Goal: Task Accomplishment & Management: Complete application form

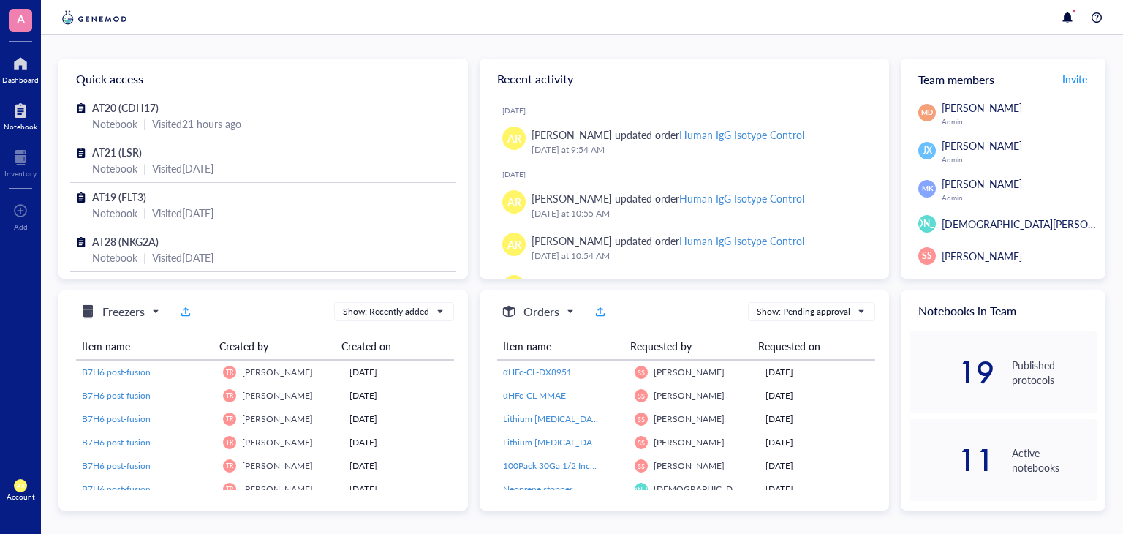
click at [18, 118] on div at bounding box center [21, 110] width 34 height 23
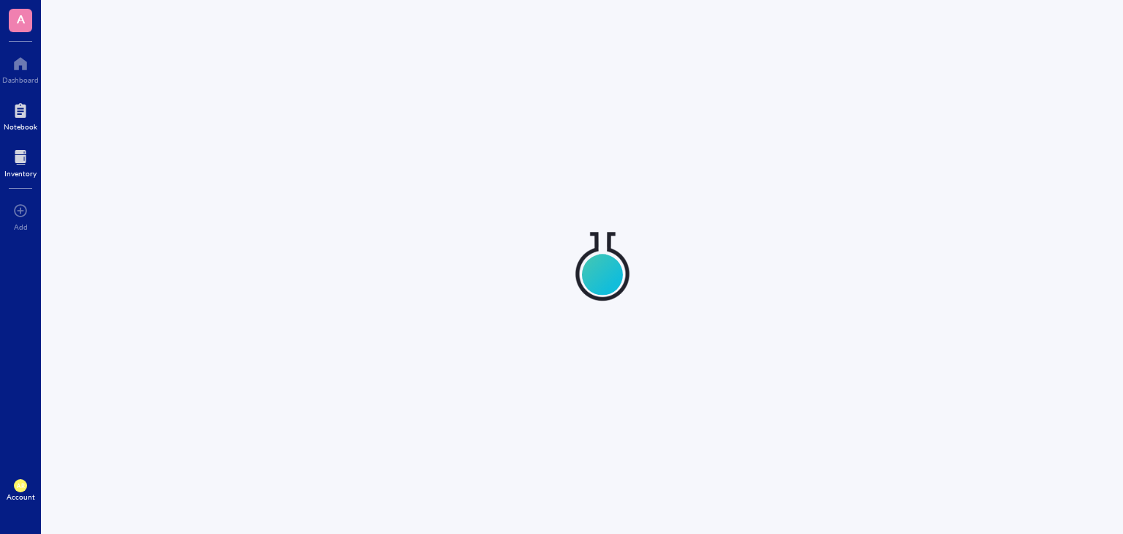
click at [19, 148] on div at bounding box center [20, 156] width 32 height 23
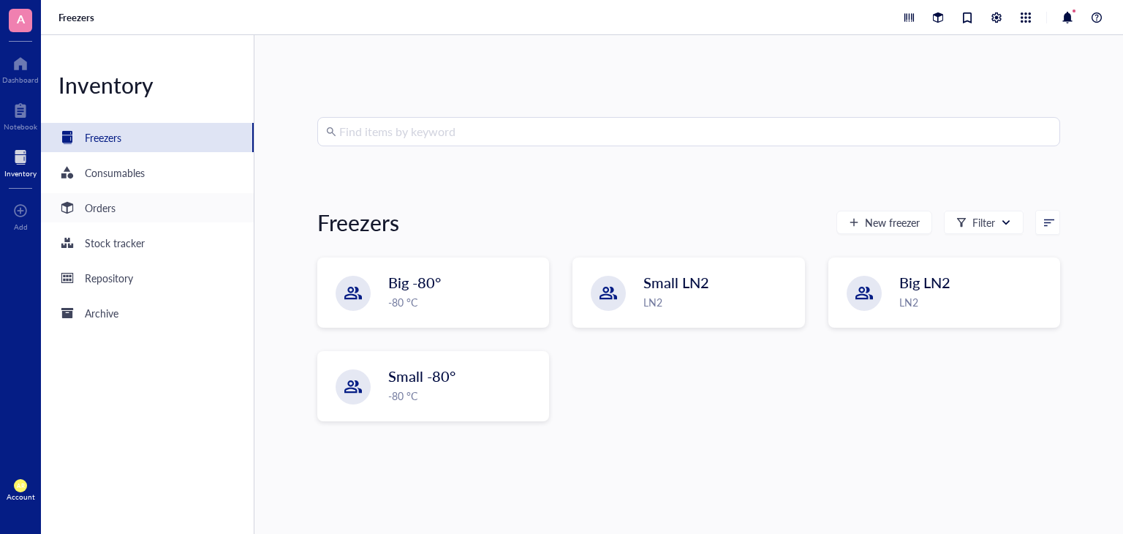
click at [105, 206] on div "Orders" at bounding box center [100, 208] width 31 height 16
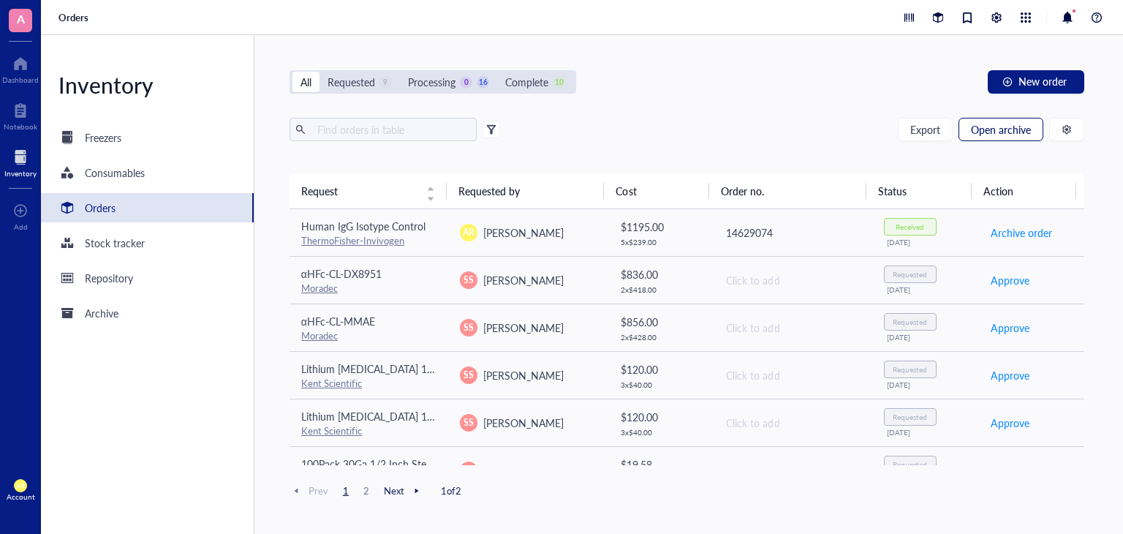
click at [1011, 129] on span "Open archive" at bounding box center [1001, 130] width 60 height 12
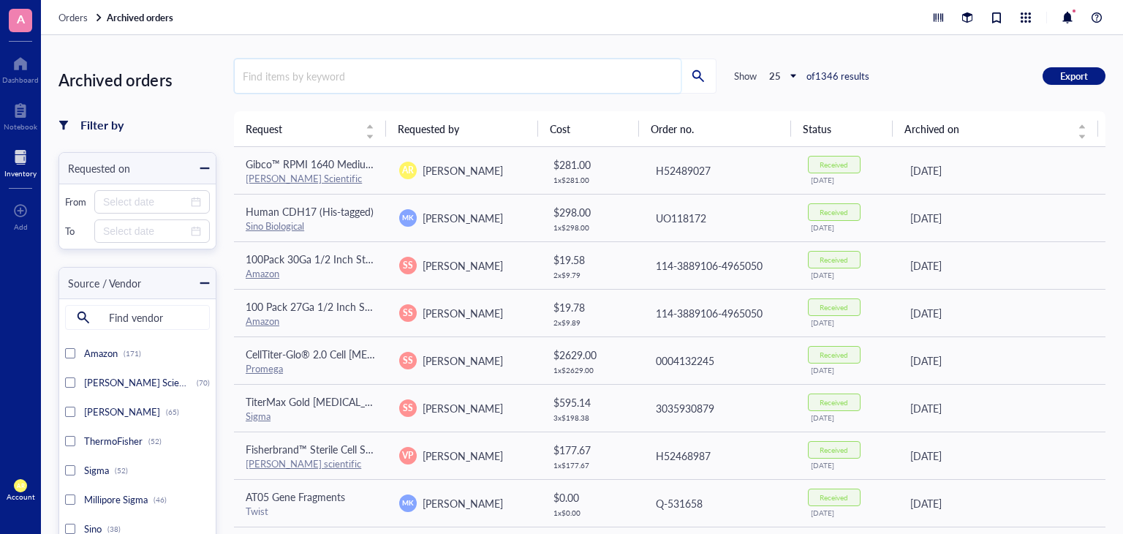
click at [354, 84] on input "search" at bounding box center [458, 76] width 446 height 34
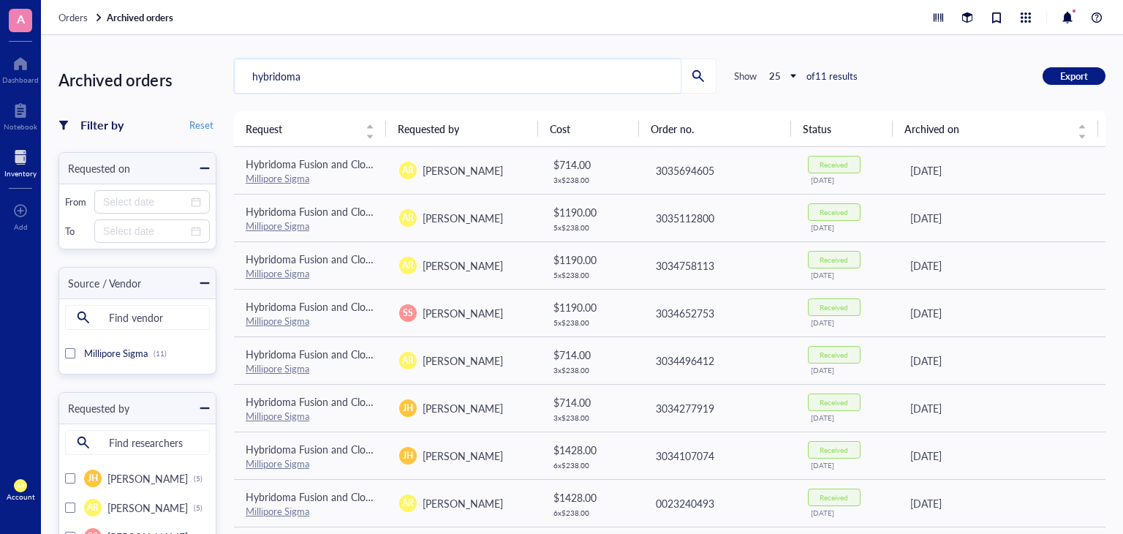
type input "hybridoma"
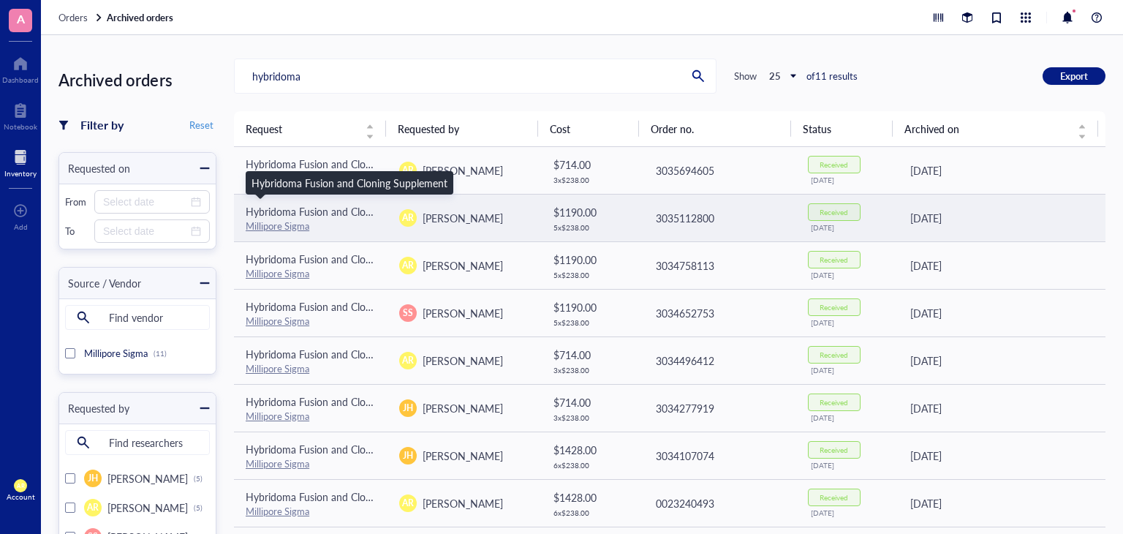
click at [307, 211] on span "Hybridoma Fusion and Cloning Supplement" at bounding box center [344, 211] width 196 height 15
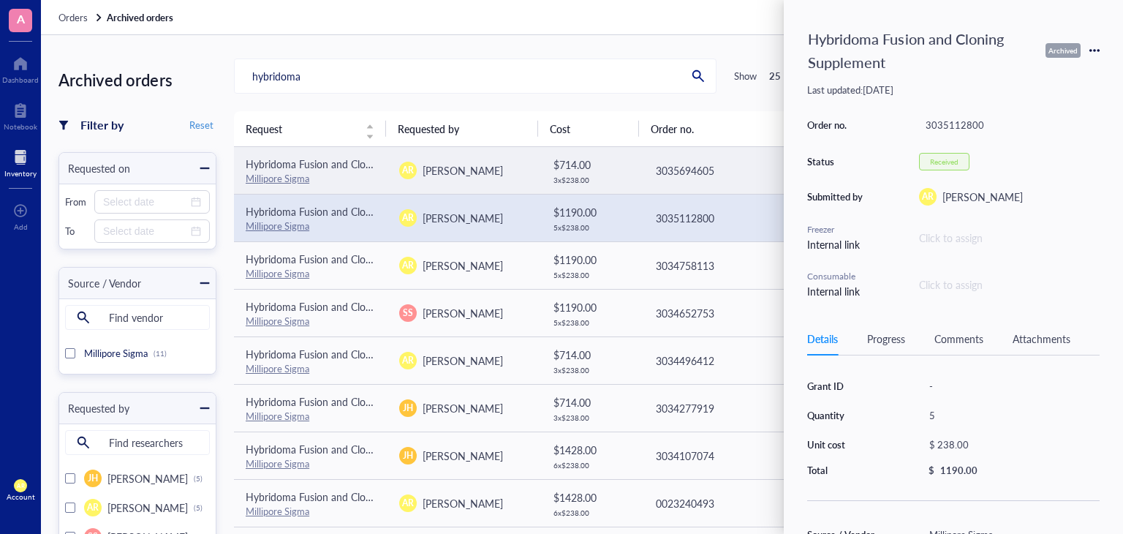
click at [300, 165] on span "Hybridoma Fusion and Cloning Supplement" at bounding box center [344, 163] width 196 height 15
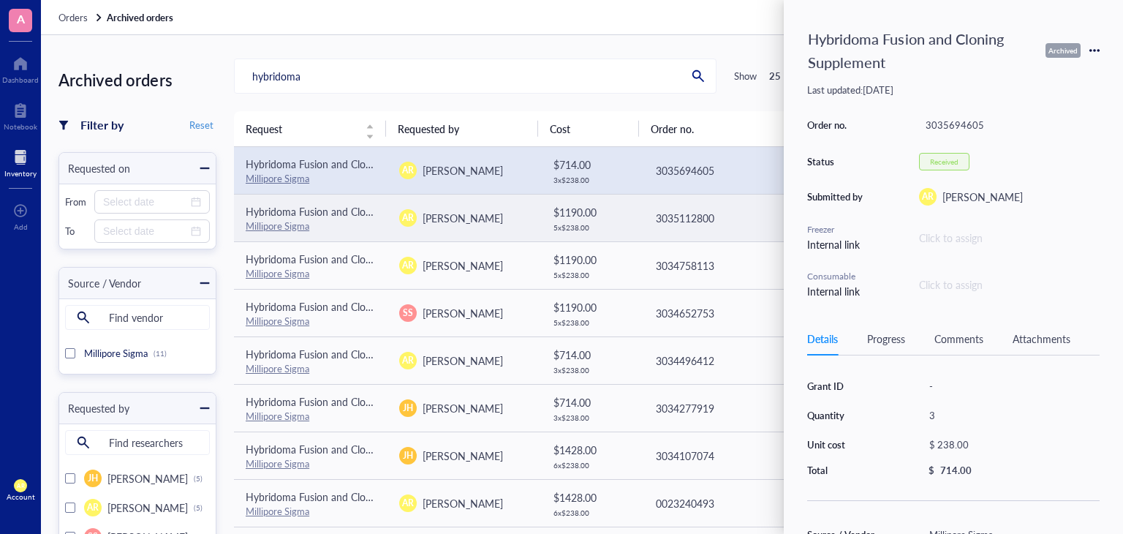
click at [309, 219] on link "Millipore Sigma" at bounding box center [278, 226] width 64 height 14
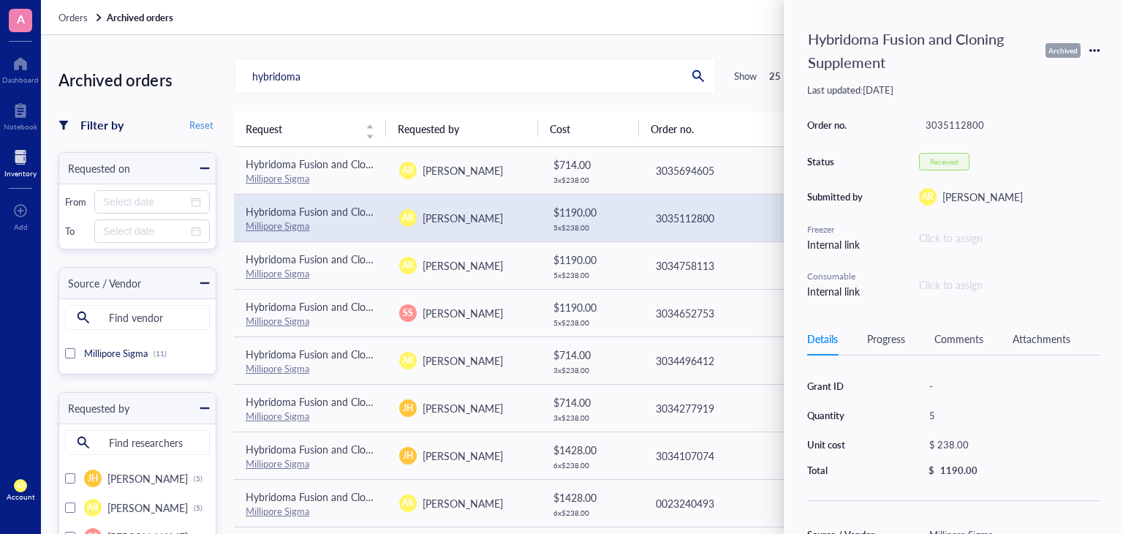
click at [1094, 50] on icon at bounding box center [1094, 50] width 3 height 3
click at [1044, 75] on span "Request again" at bounding box center [1042, 72] width 92 height 16
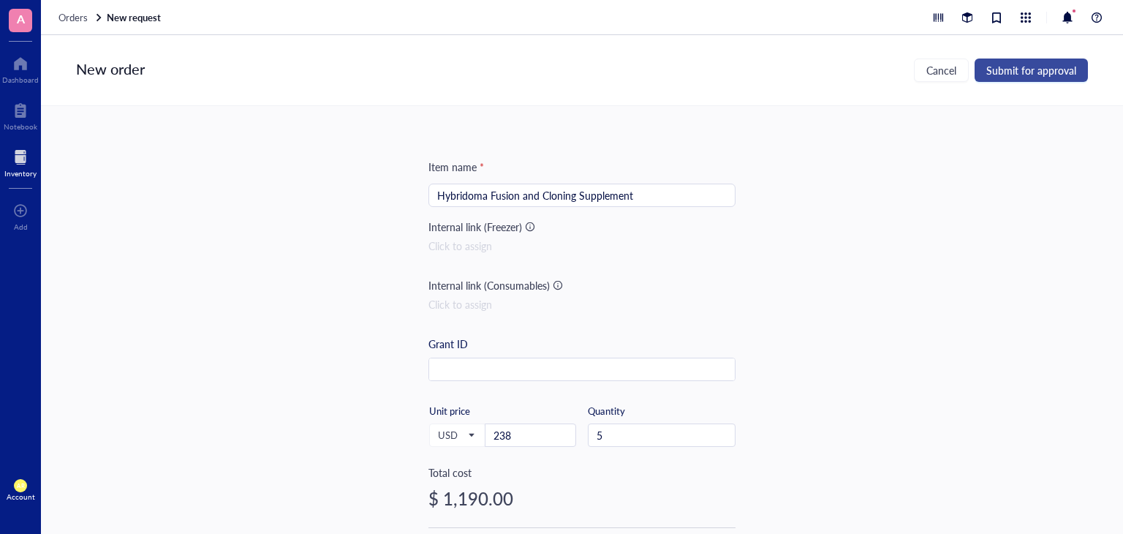
click at [1041, 68] on span "Submit for approval" at bounding box center [1031, 70] width 90 height 12
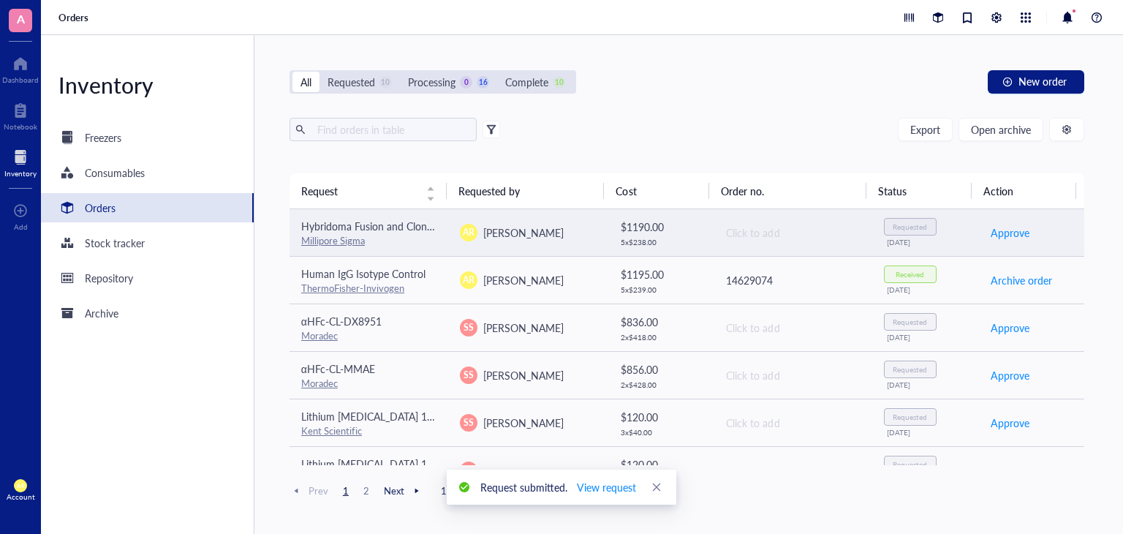
click at [576, 239] on div "AR [PERSON_NAME]" at bounding box center [527, 233] width 135 height 18
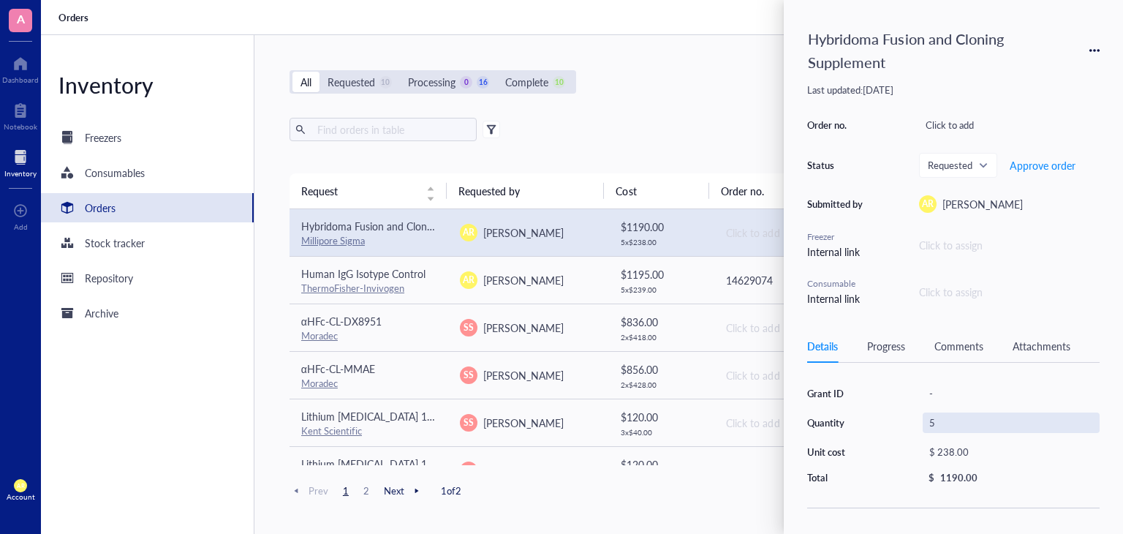
click at [933, 420] on div "5" at bounding box center [1011, 422] width 177 height 20
type input "4"
click at [705, 91] on div "All Requested 10 Processing 0 16 Complete 10 New order" at bounding box center [686, 81] width 795 height 23
